Goal: Check status: Verify the current state of an ongoing process or item

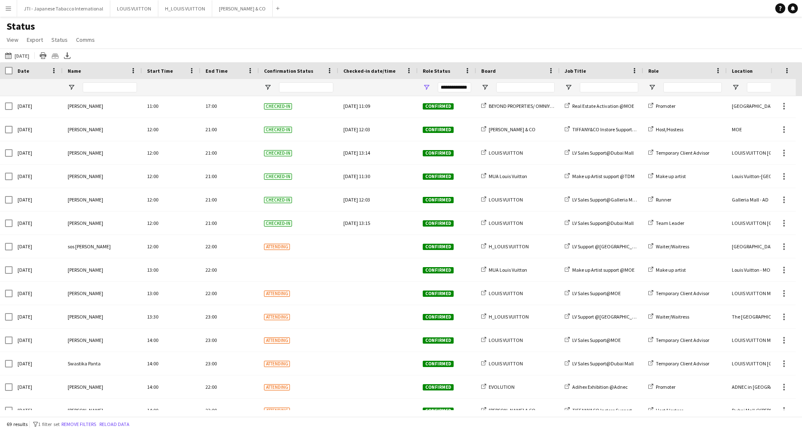
scroll to position [961, 0]
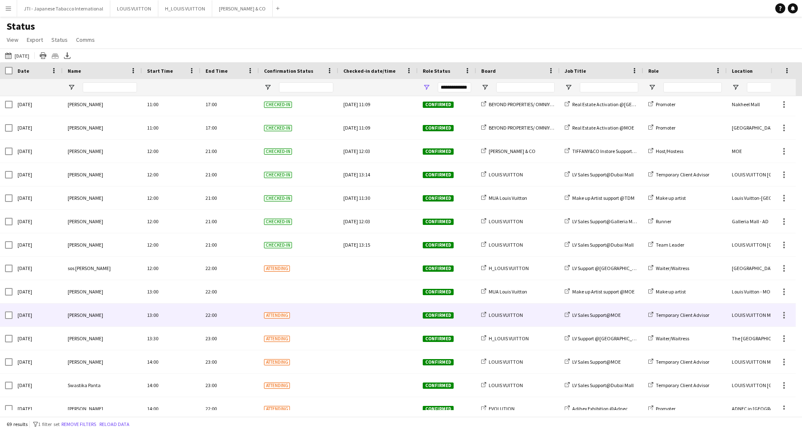
scroll to position [961, 0]
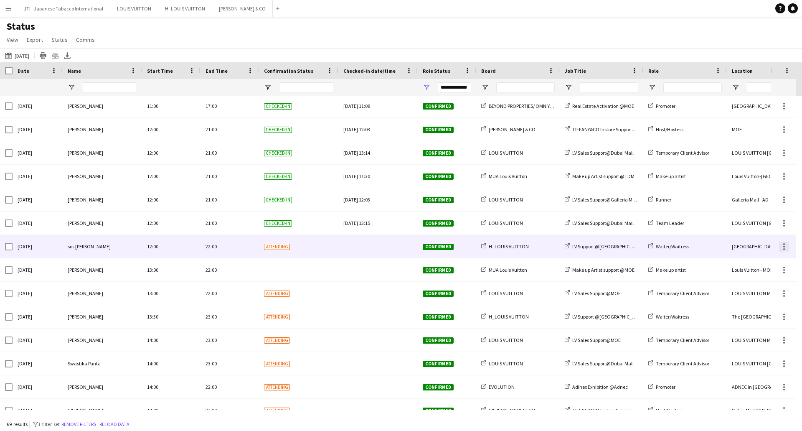
click at [784, 249] on div at bounding box center [785, 249] width 2 height 2
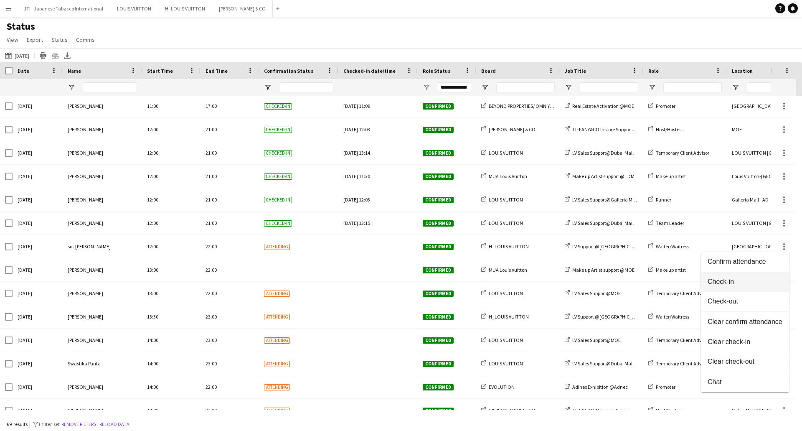
click at [726, 280] on span "Check-in" at bounding box center [745, 282] width 75 height 8
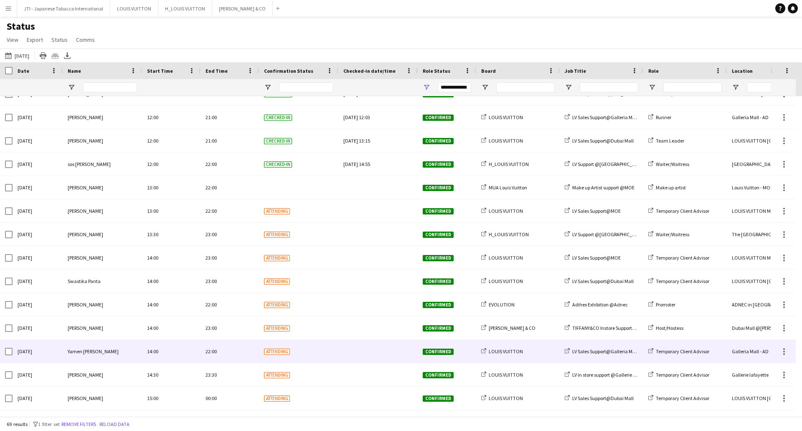
scroll to position [1045, 0]
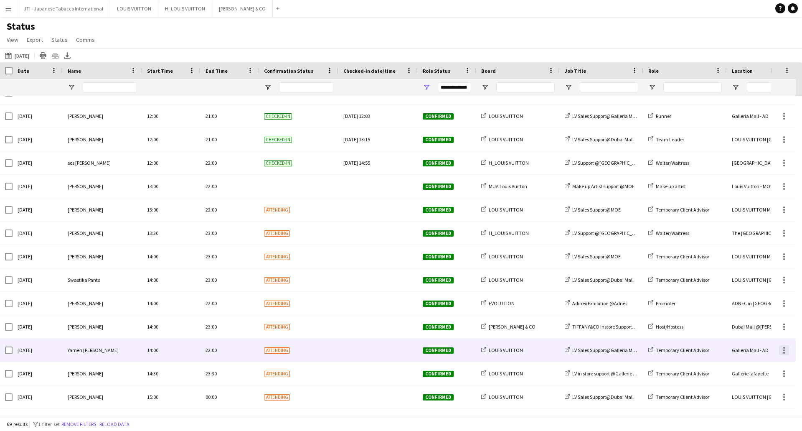
click at [784, 351] on div at bounding box center [784, 350] width 10 height 10
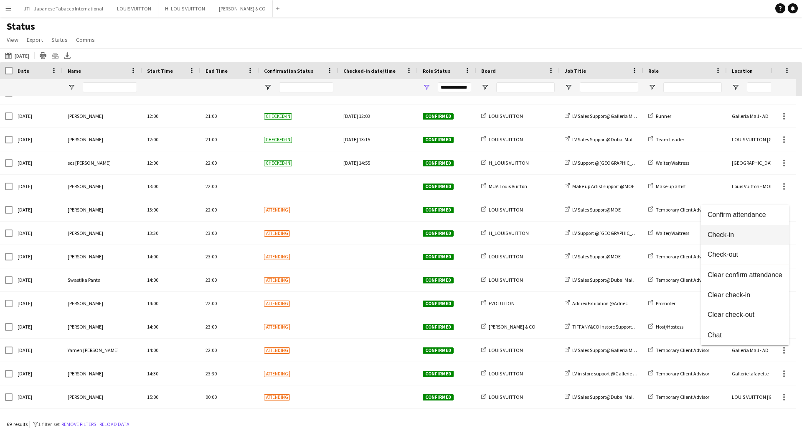
click at [725, 234] on span "Check-in" at bounding box center [745, 235] width 75 height 8
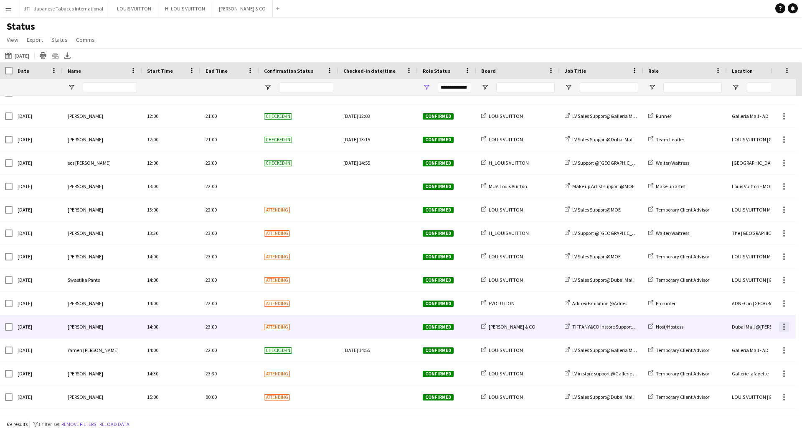
click at [786, 328] on div at bounding box center [784, 327] width 10 height 10
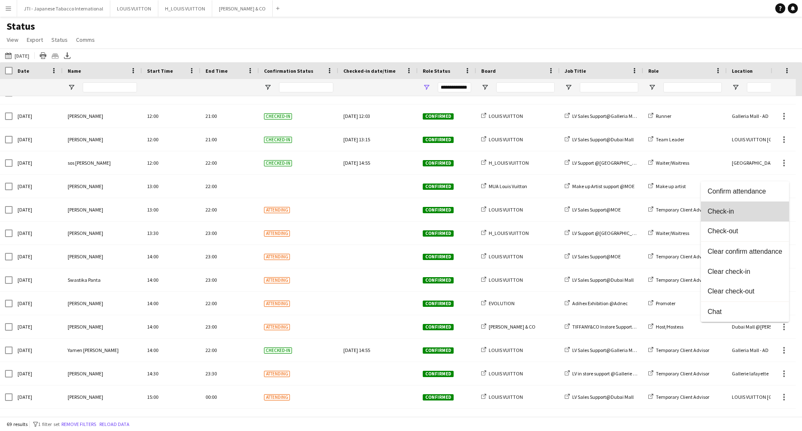
click at [708, 208] on span "Check-in" at bounding box center [745, 212] width 75 height 8
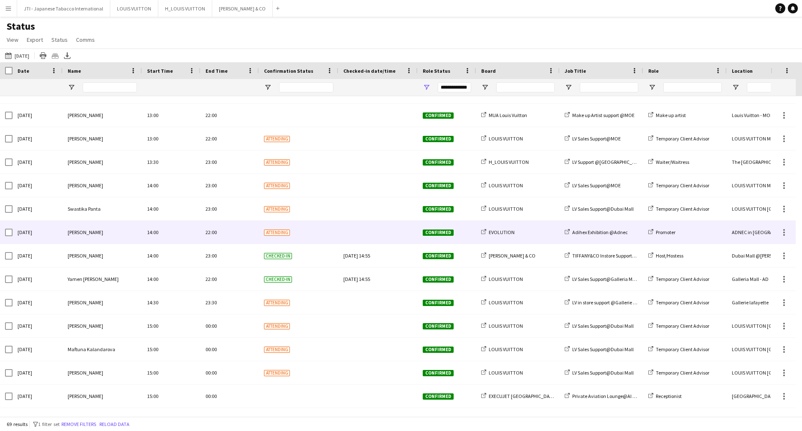
scroll to position [0, 0]
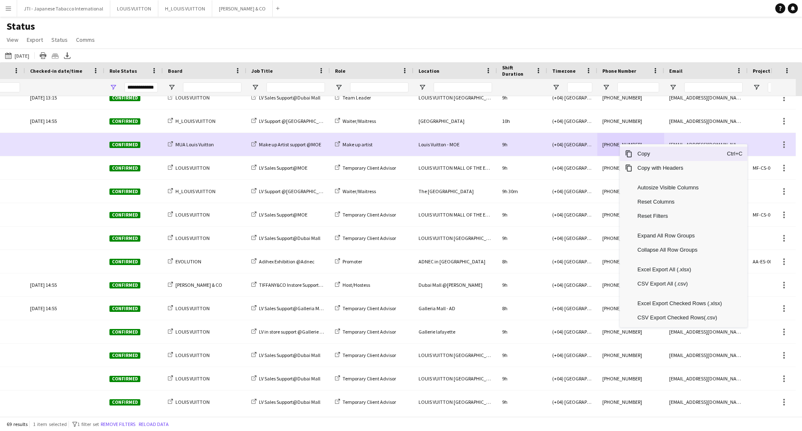
click at [633, 154] on span "Copy" at bounding box center [680, 154] width 94 height 14
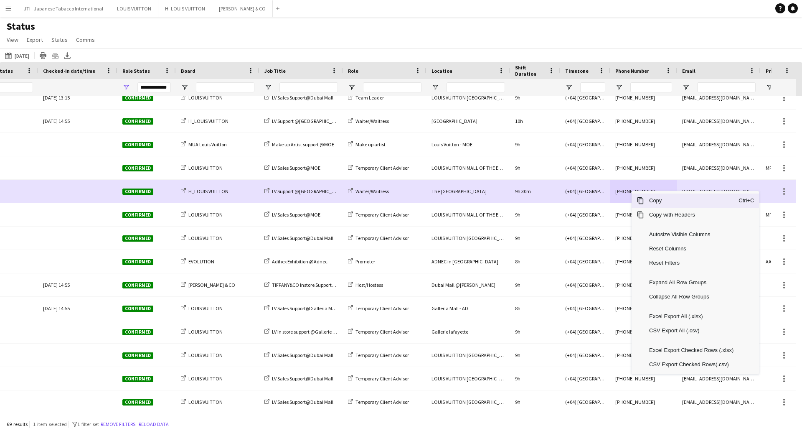
click at [645, 200] on span "Copy" at bounding box center [691, 200] width 94 height 14
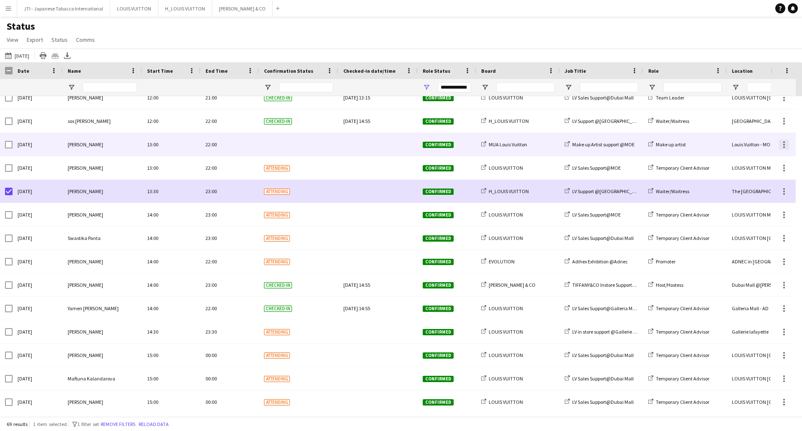
click at [783, 145] on div at bounding box center [784, 145] width 10 height 10
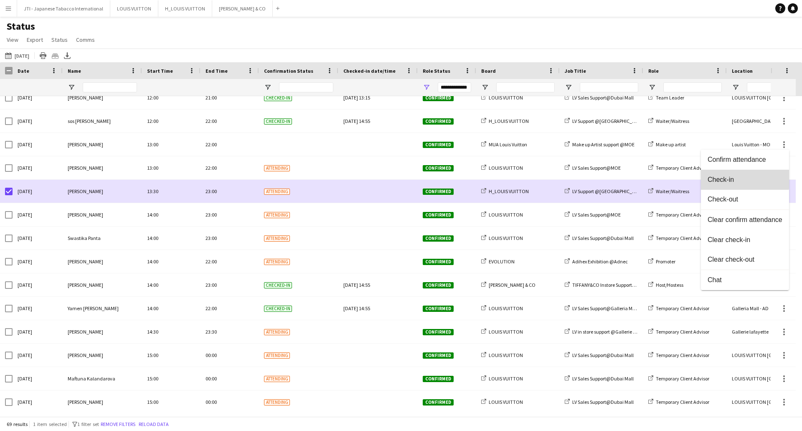
drag, startPoint x: 736, startPoint y: 177, endPoint x: 497, endPoint y: 196, distance: 239.4
click at [735, 177] on span "Check-in" at bounding box center [745, 180] width 75 height 8
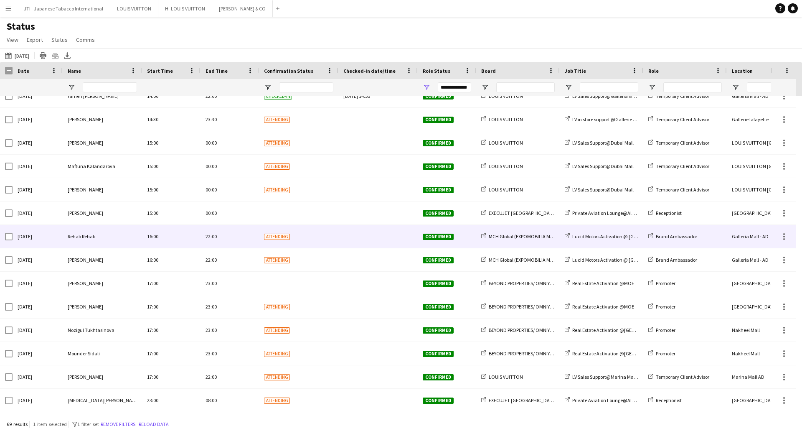
scroll to position [1301, 0]
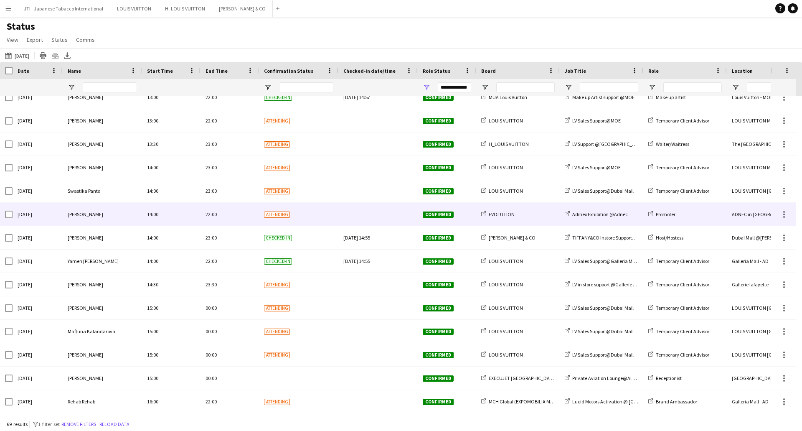
scroll to position [1176, 0]
